Goal: Task Accomplishment & Management: Use online tool/utility

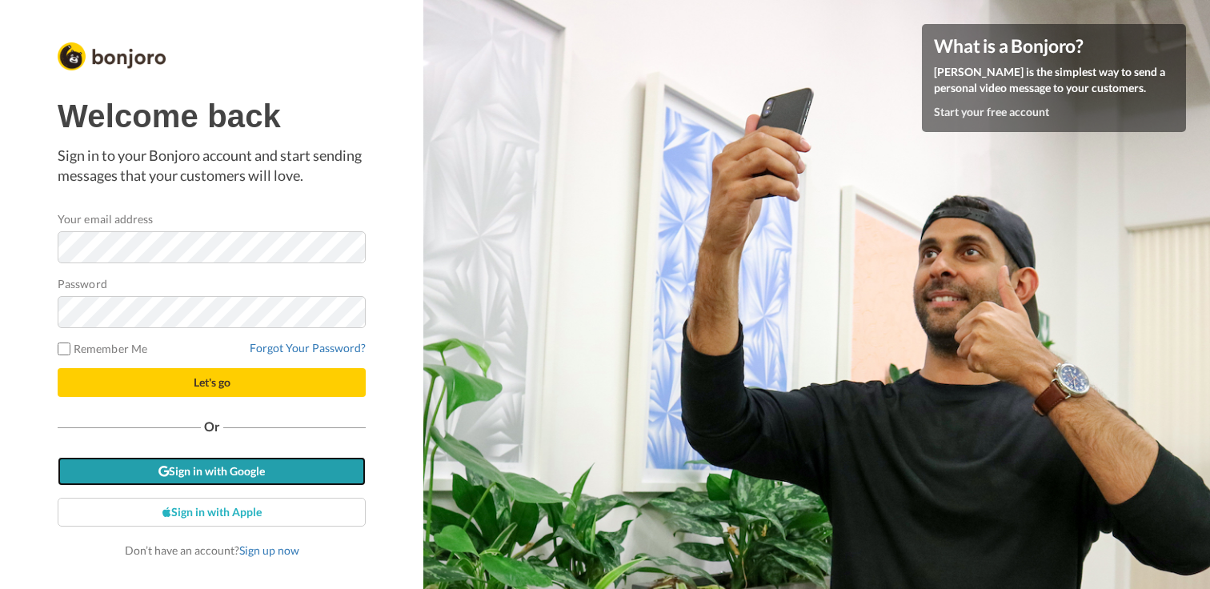
click at [263, 470] on link "Sign in with Google" at bounding box center [212, 471] width 308 height 29
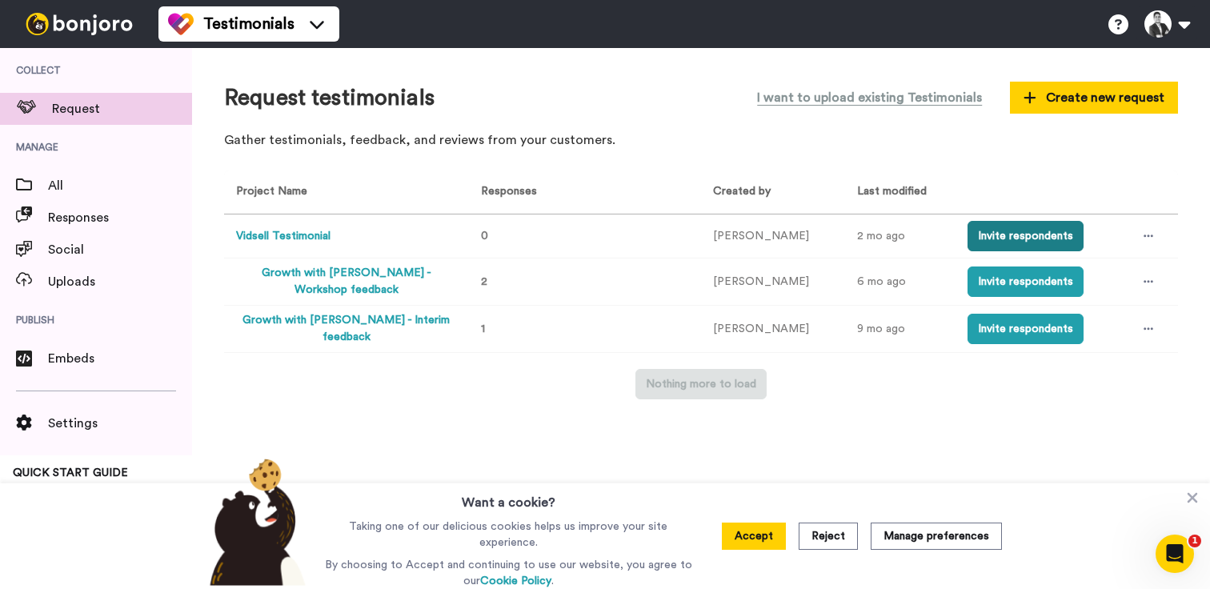
click at [1042, 230] on button "Invite respondents" at bounding box center [1025, 236] width 116 height 30
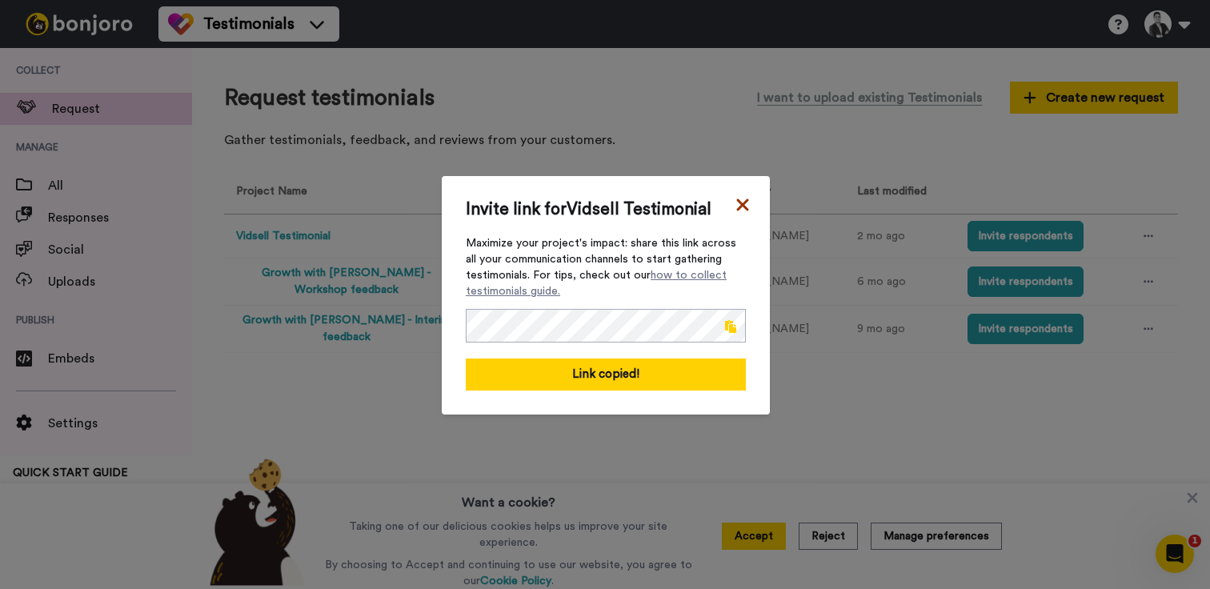
click at [737, 205] on icon at bounding box center [742, 204] width 12 height 12
